Goal: Communication & Community: Answer question/provide support

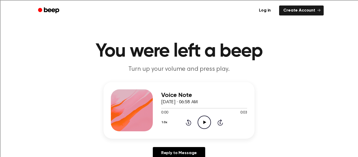
click at [209, 121] on icon "Play Audio" at bounding box center [204, 122] width 13 height 13
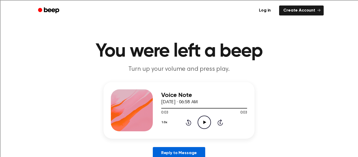
click at [192, 153] on link "Reply to Message" at bounding box center [179, 153] width 52 height 12
